Goal: Information Seeking & Learning: Learn about a topic

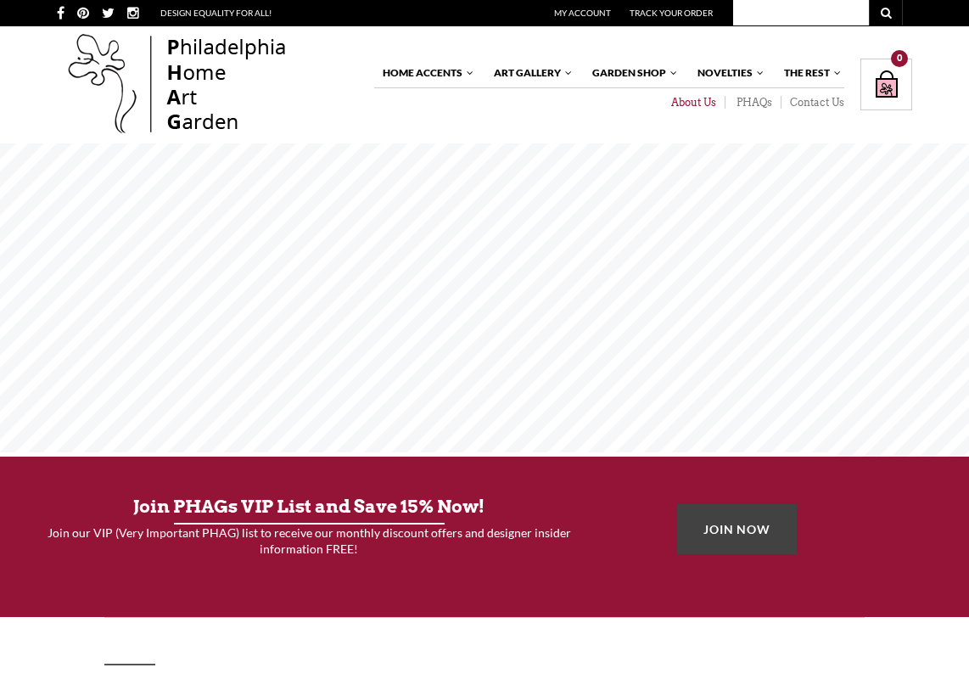
click at [687, 98] on link "About Us" at bounding box center [692, 103] width 65 height 14
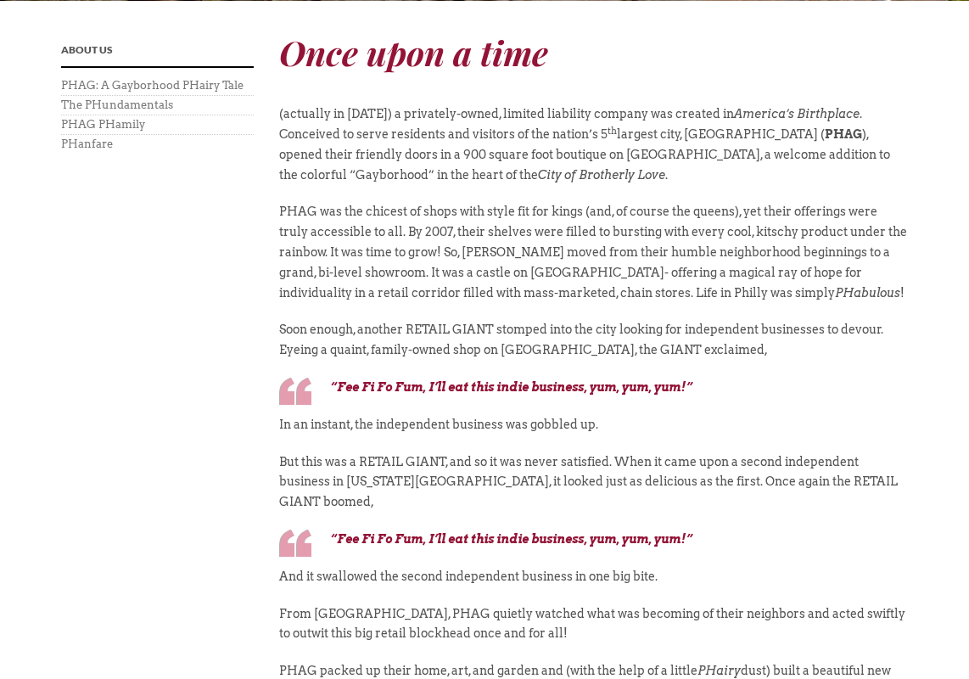
scroll to position [466, 0]
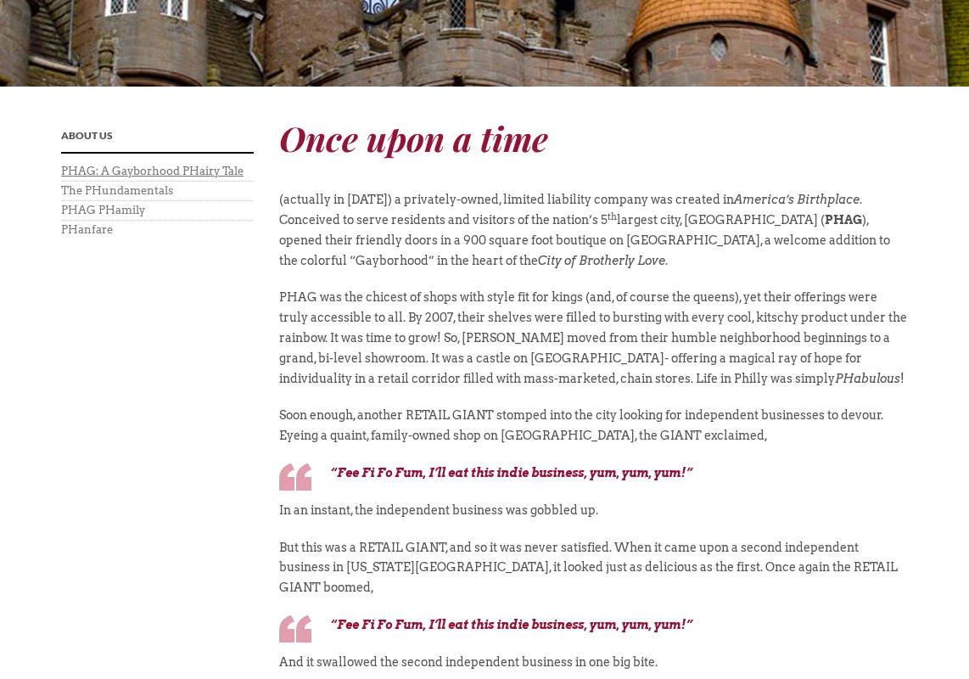
click at [216, 175] on link "PHAG: A Gayborhood PHairy Tale" at bounding box center [152, 171] width 182 height 13
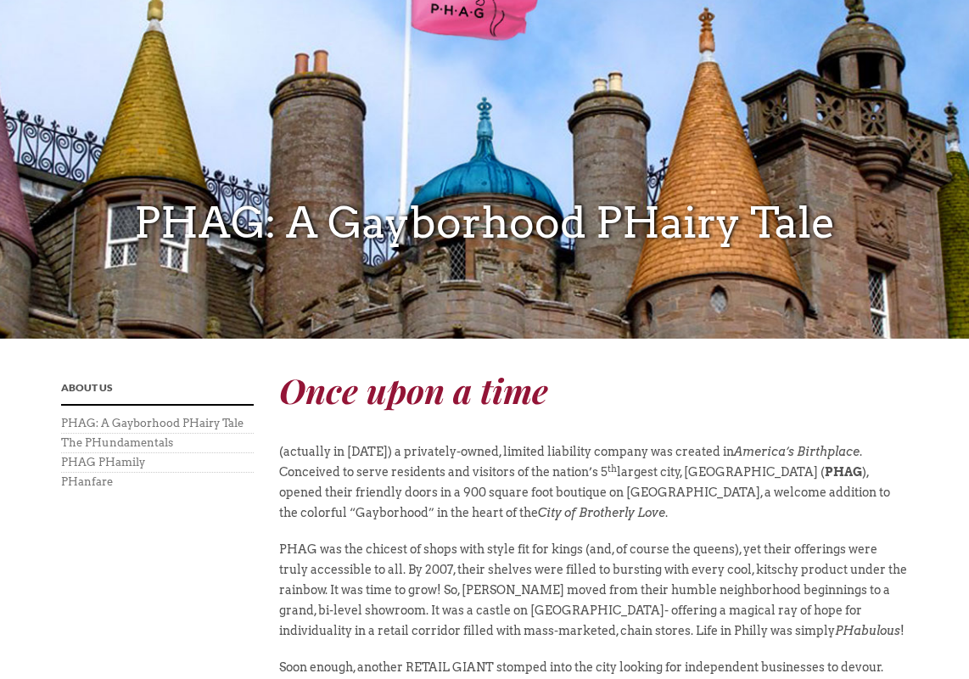
scroll to position [368, 0]
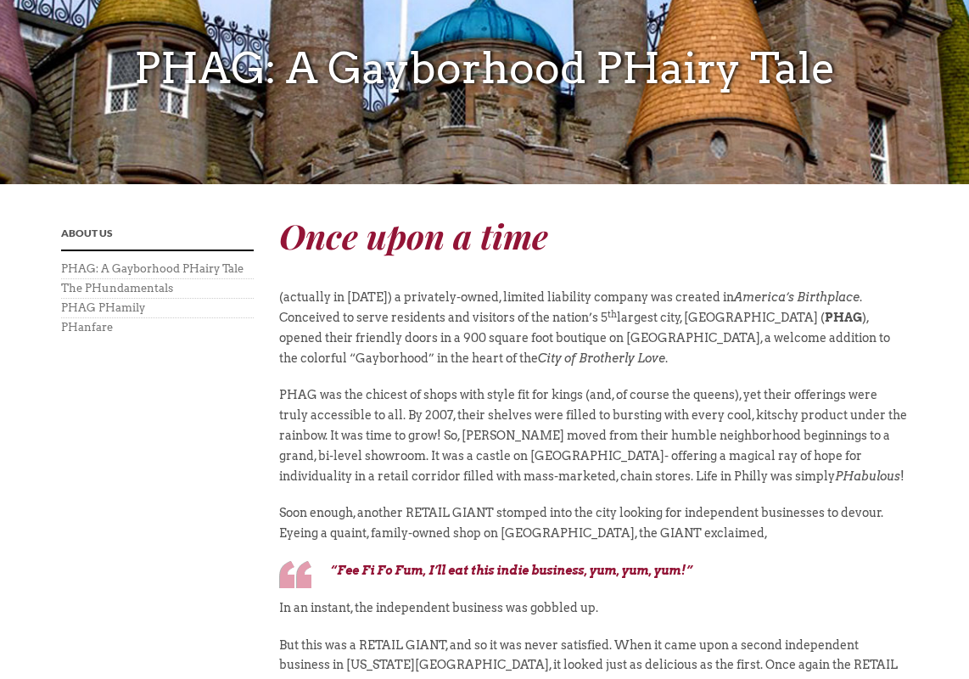
click at [124, 317] on li "PHAG PHamily" at bounding box center [157, 309] width 193 height 20
click at [128, 310] on link "PHAG PHamily" at bounding box center [103, 307] width 84 height 13
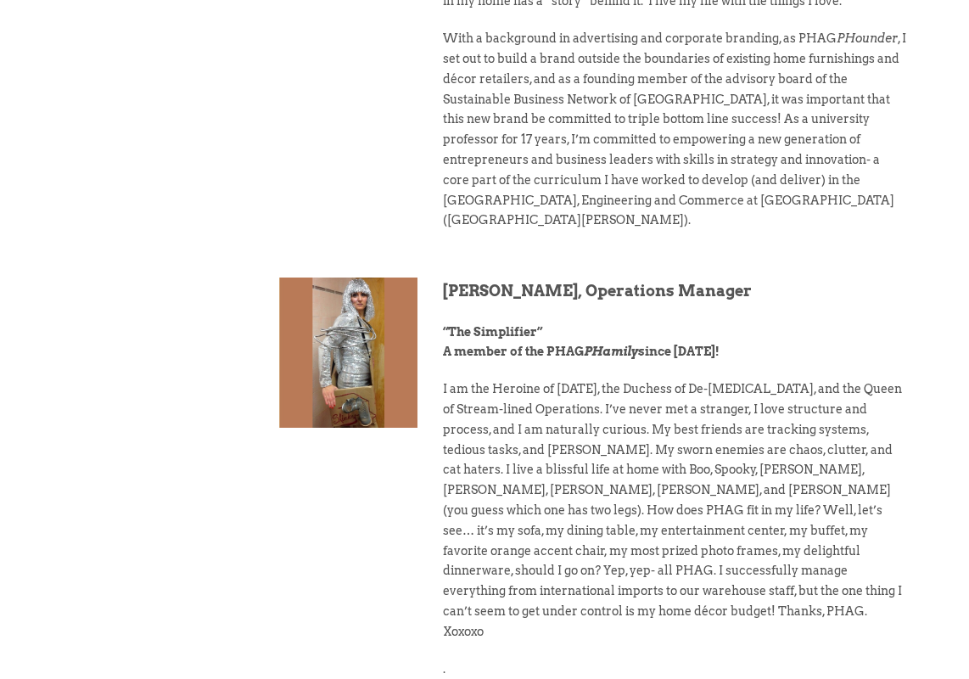
scroll to position [921, 0]
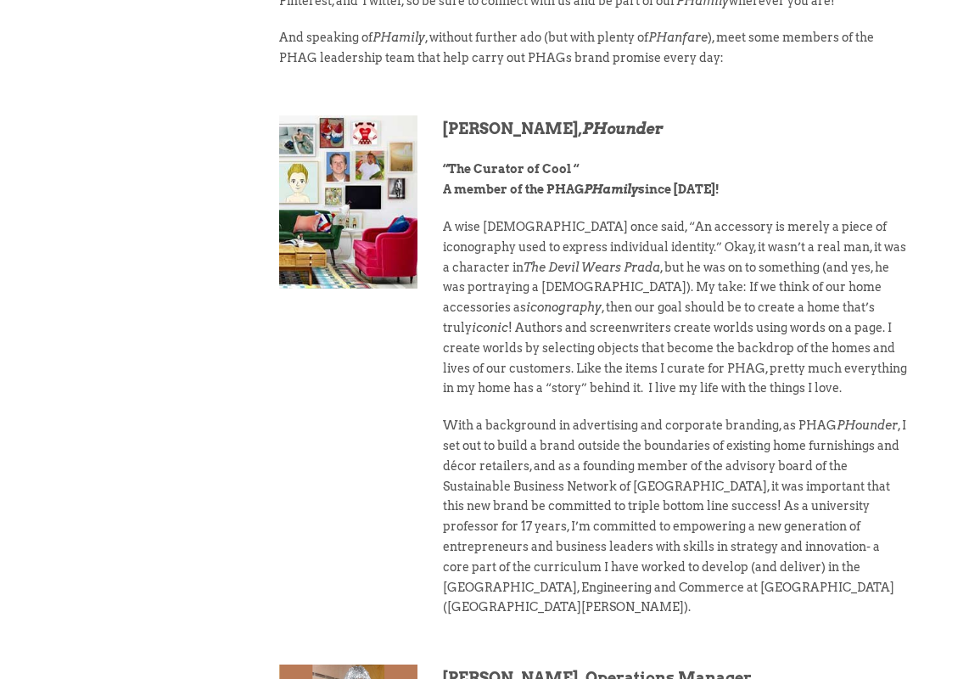
drag, startPoint x: 654, startPoint y: 591, endPoint x: 441, endPoint y: 404, distance: 283.3
click at [441, 404] on div "Jason Crook, PHounder “The Curator of Cool “ A member of the PHAG PHamily since…" at bounding box center [675, 389] width 491 height 549
copy div "! Authors and screenwriters create worlds using words on a page. I create world…"
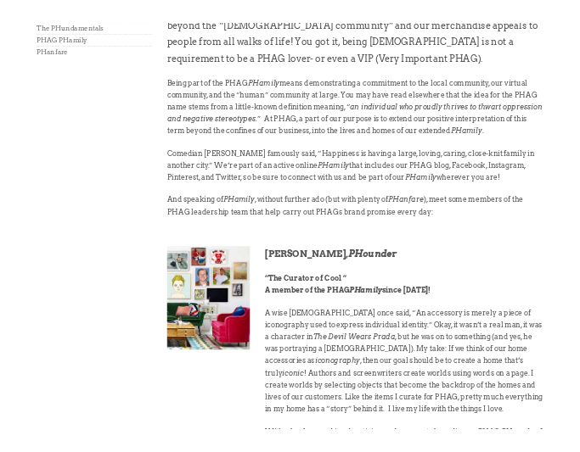
scroll to position [663, 0]
